Goal: Obtain resource: Obtain resource

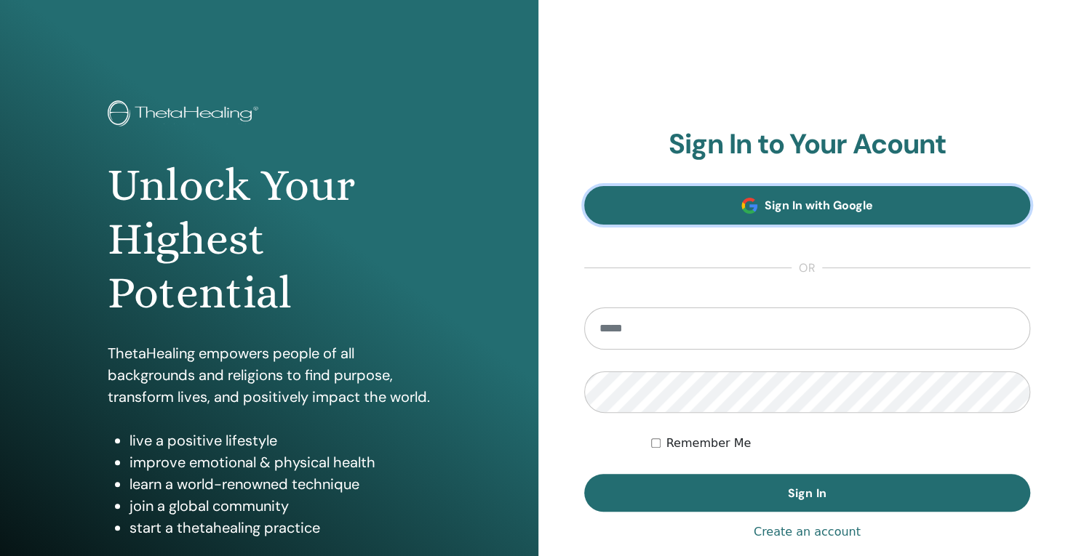
click at [933, 196] on link "Sign In with Google" at bounding box center [807, 205] width 447 height 39
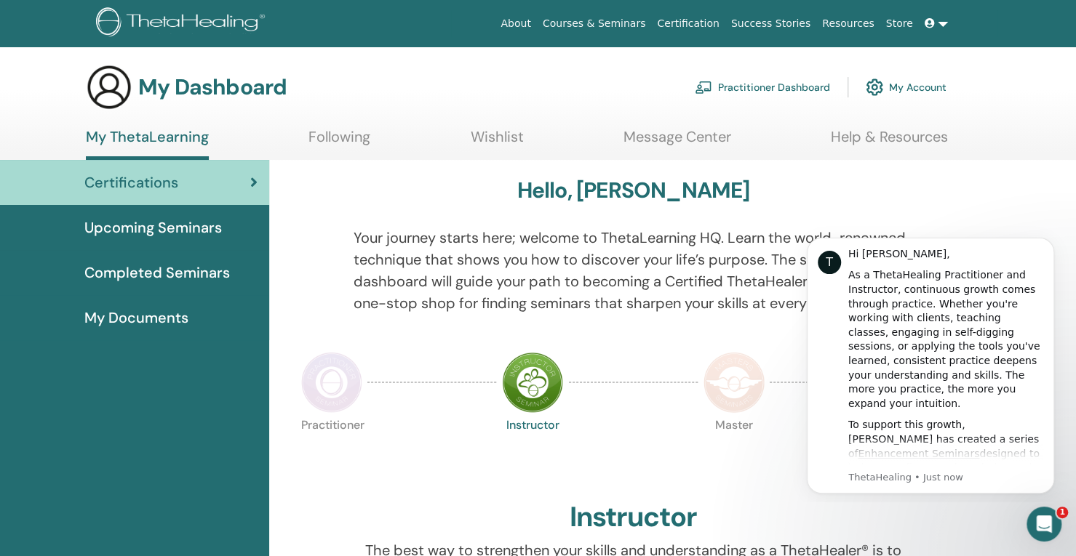
click at [908, 72] on link "My Account" at bounding box center [906, 87] width 81 height 32
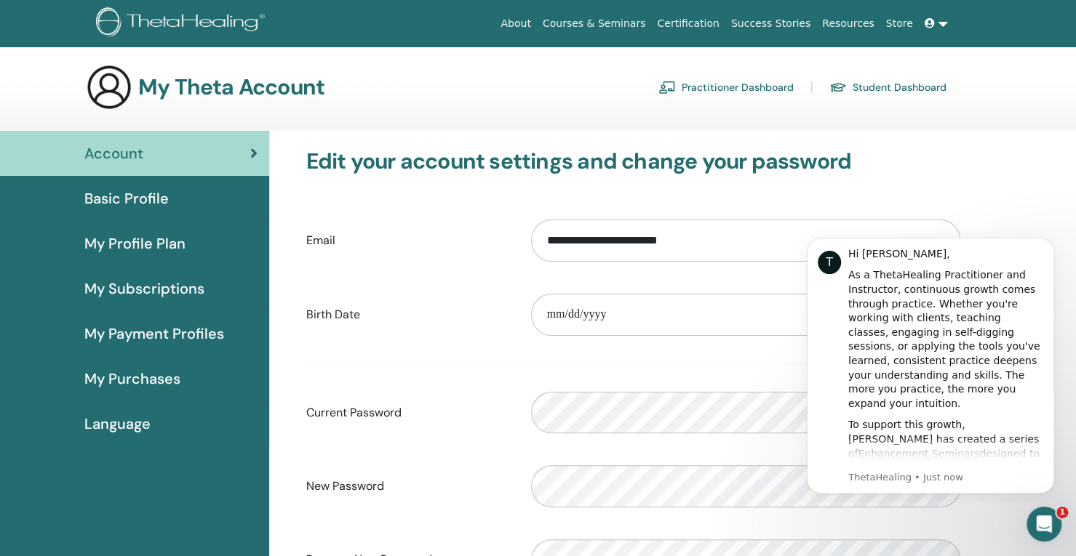
click at [724, 17] on link "Certification" at bounding box center [687, 23] width 73 height 27
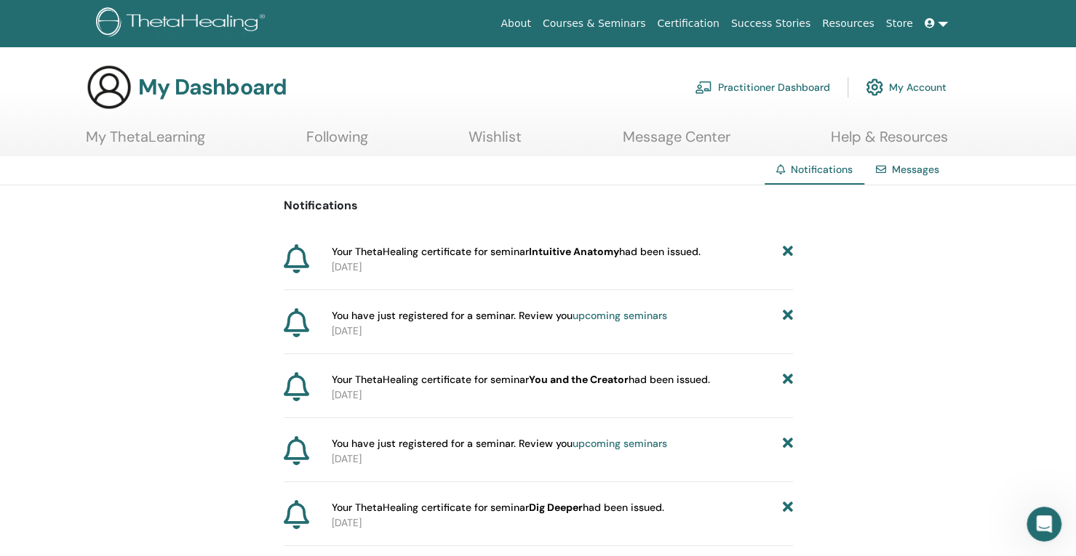
click at [541, 255] on b "Intuitive Anatomy" at bounding box center [574, 251] width 90 height 13
click at [385, 245] on span "Your ThetaHealing certificate for seminar Intuitive Anatomy had been issued." at bounding box center [516, 251] width 369 height 15
click at [895, 86] on link "My Account" at bounding box center [906, 87] width 81 height 32
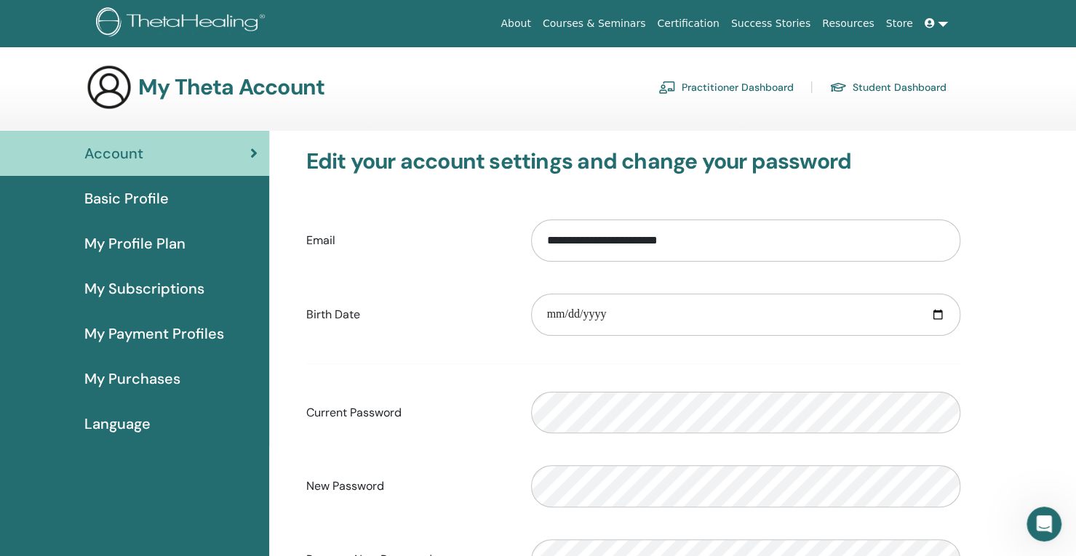
click at [140, 281] on span "My Subscriptions" at bounding box center [144, 289] width 120 height 22
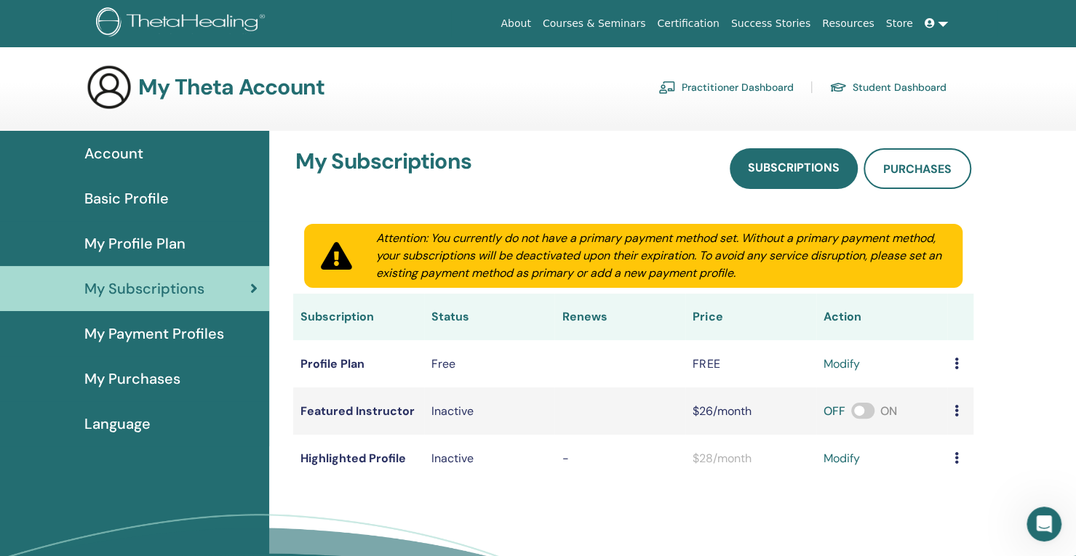
click at [863, 87] on link "Student Dashboard" at bounding box center [887, 87] width 117 height 23
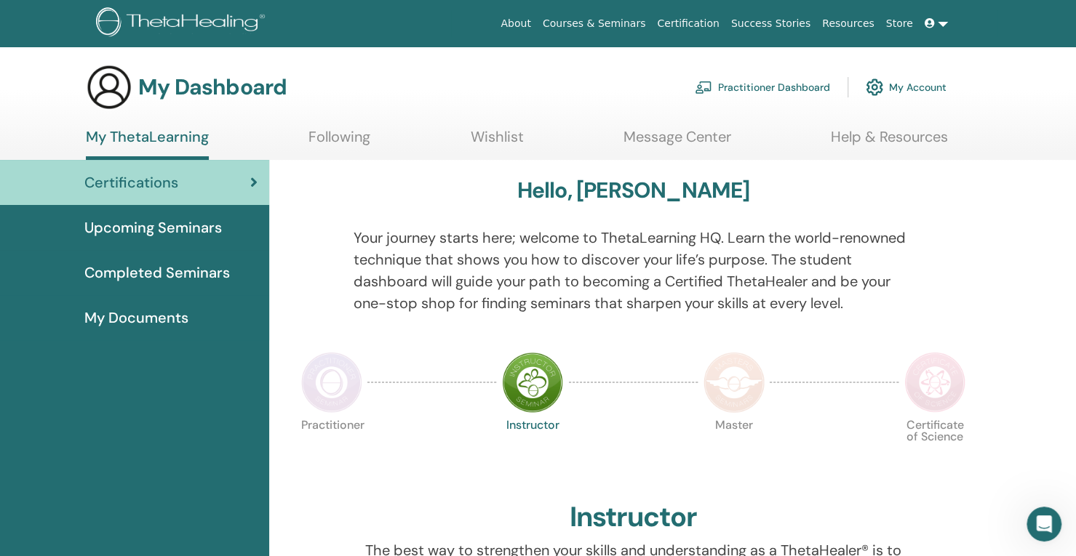
click at [138, 322] on span "My Documents" at bounding box center [136, 318] width 104 height 22
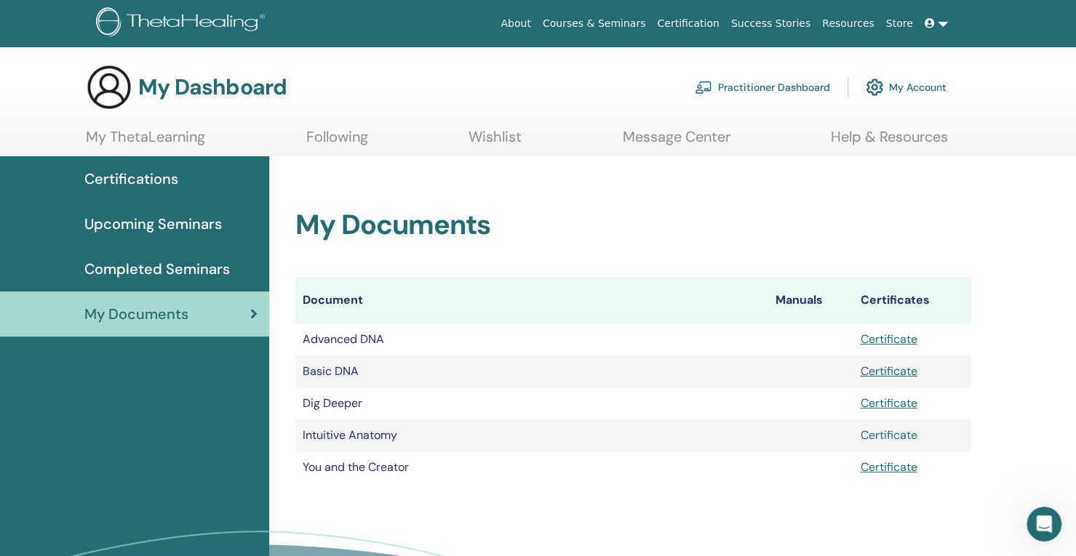
click at [898, 439] on link "Certificate" at bounding box center [888, 435] width 57 height 15
